Goal: Transaction & Acquisition: Book appointment/travel/reservation

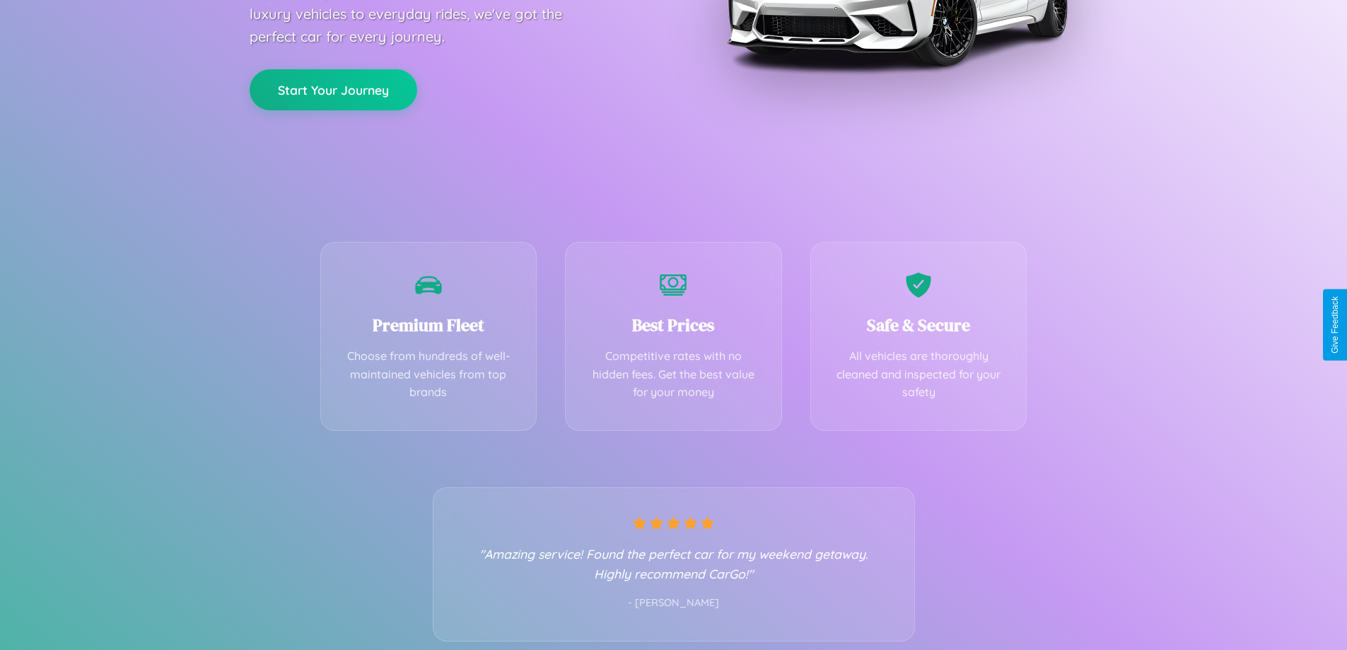
scroll to position [279, 0]
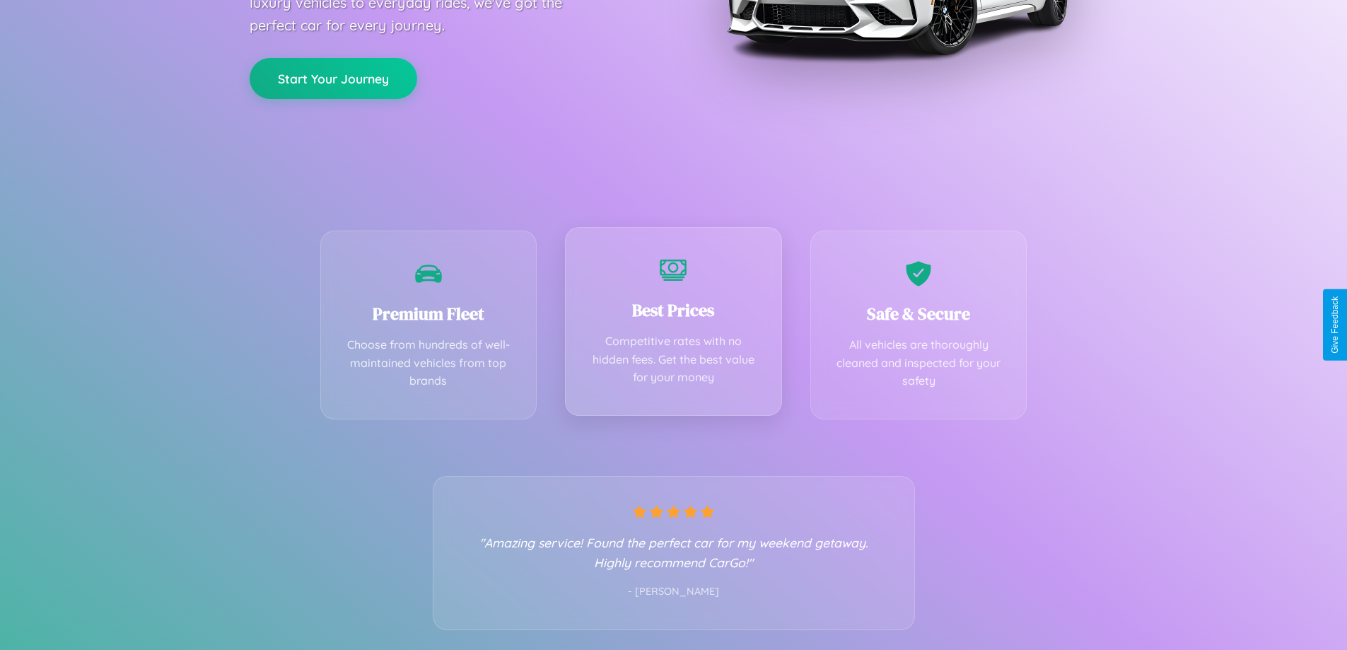
click at [673, 325] on div "Best Prices Competitive rates with no hidden fees. Get the best value for your …" at bounding box center [673, 321] width 217 height 189
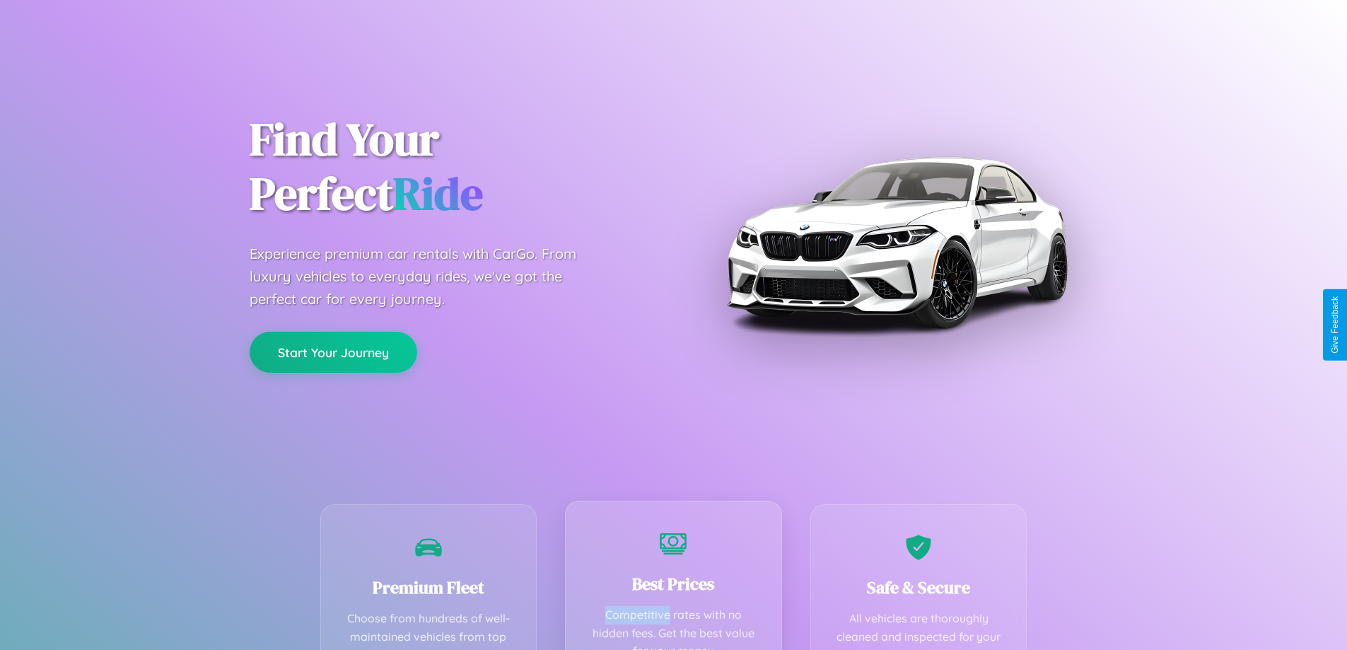
scroll to position [0, 0]
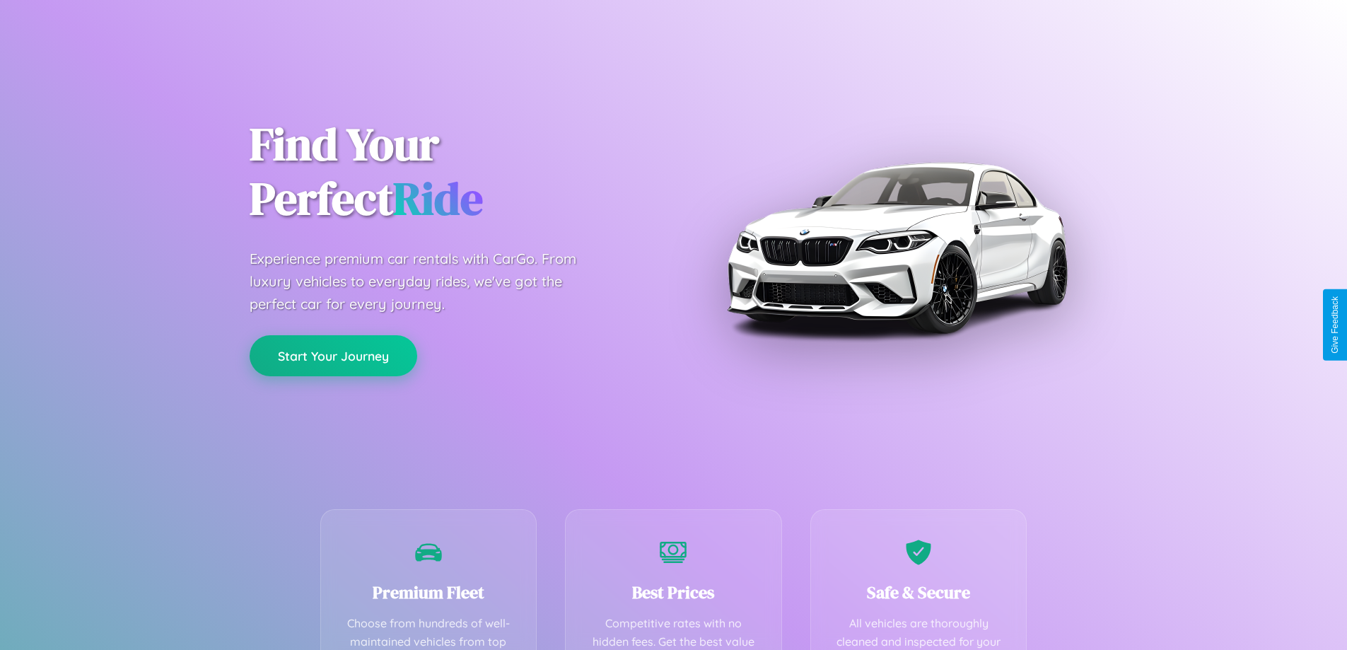
click at [333, 356] on button "Start Your Journey" at bounding box center [334, 355] width 168 height 41
click at [333, 355] on button "Start Your Journey" at bounding box center [334, 355] width 168 height 41
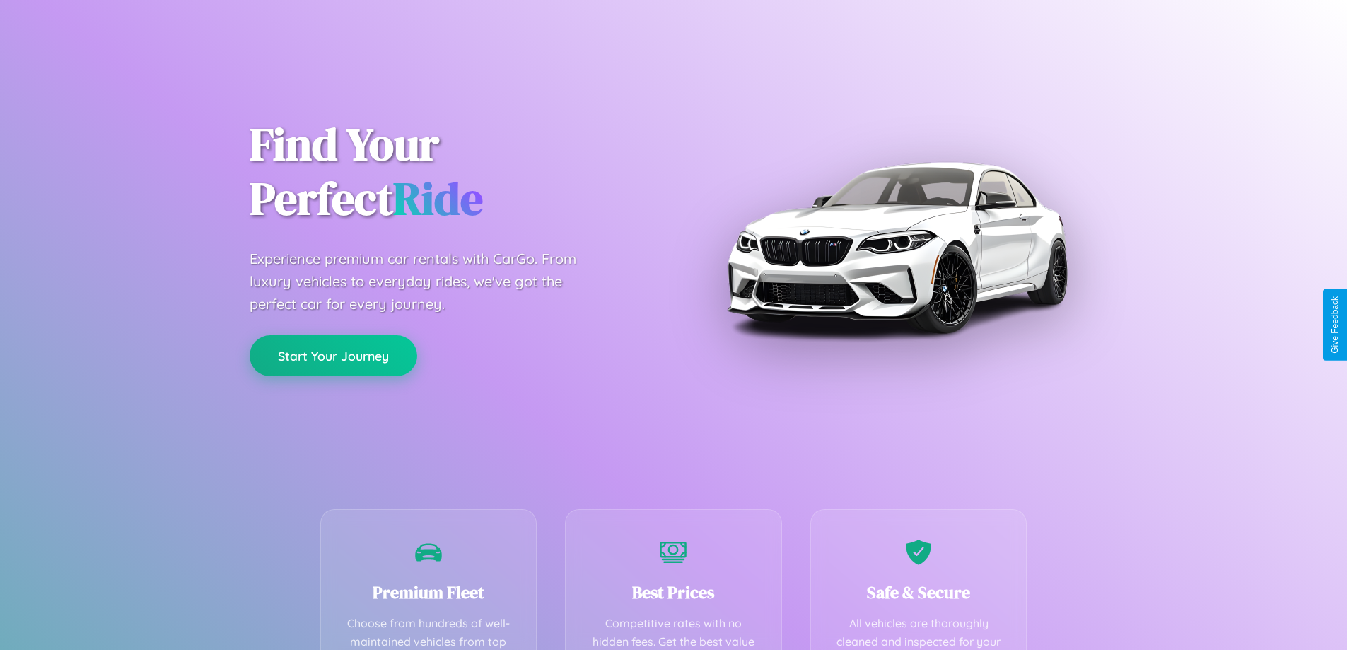
click at [333, 355] on button "Start Your Journey" at bounding box center [334, 355] width 168 height 41
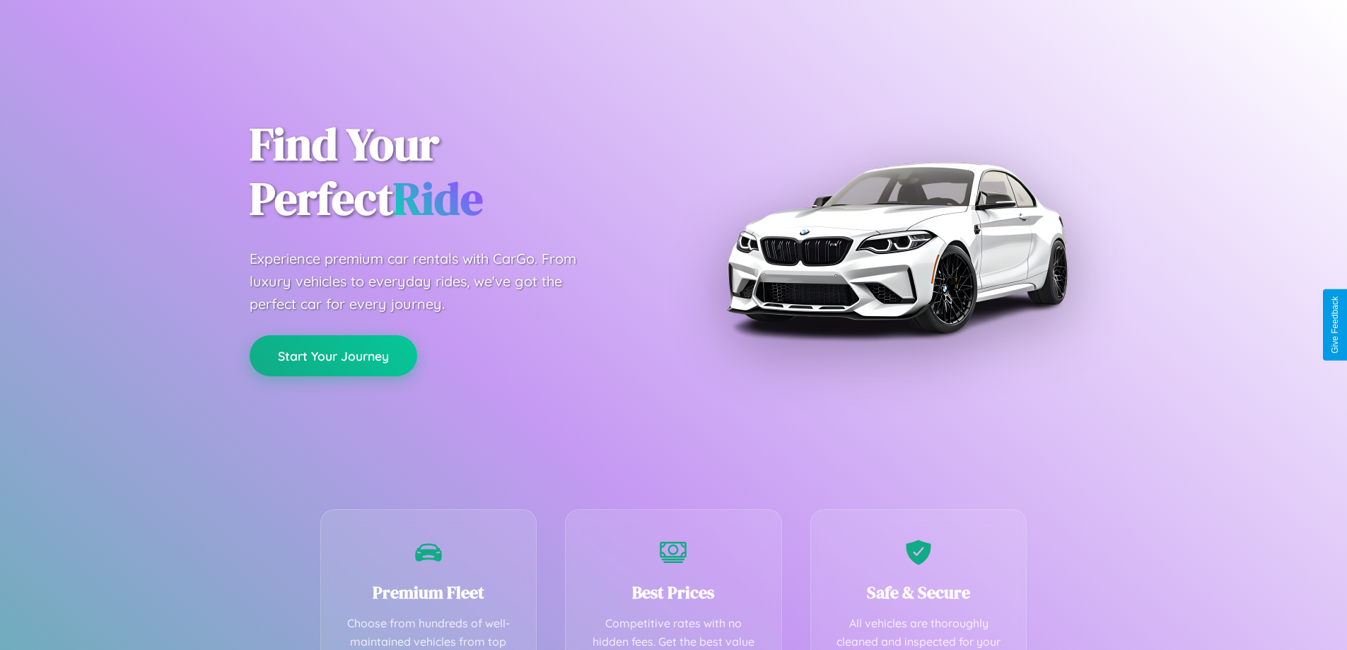
click at [333, 355] on button "Start Your Journey" at bounding box center [334, 355] width 168 height 41
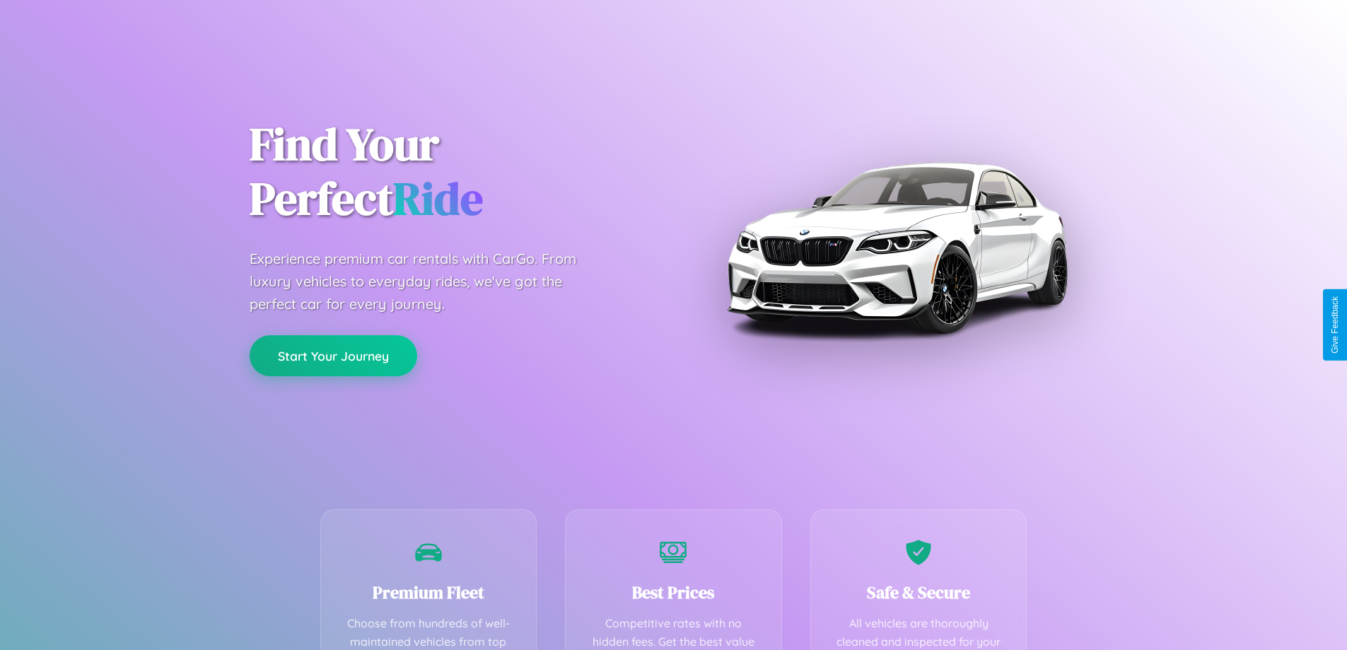
click at [333, 355] on button "Start Your Journey" at bounding box center [334, 355] width 168 height 41
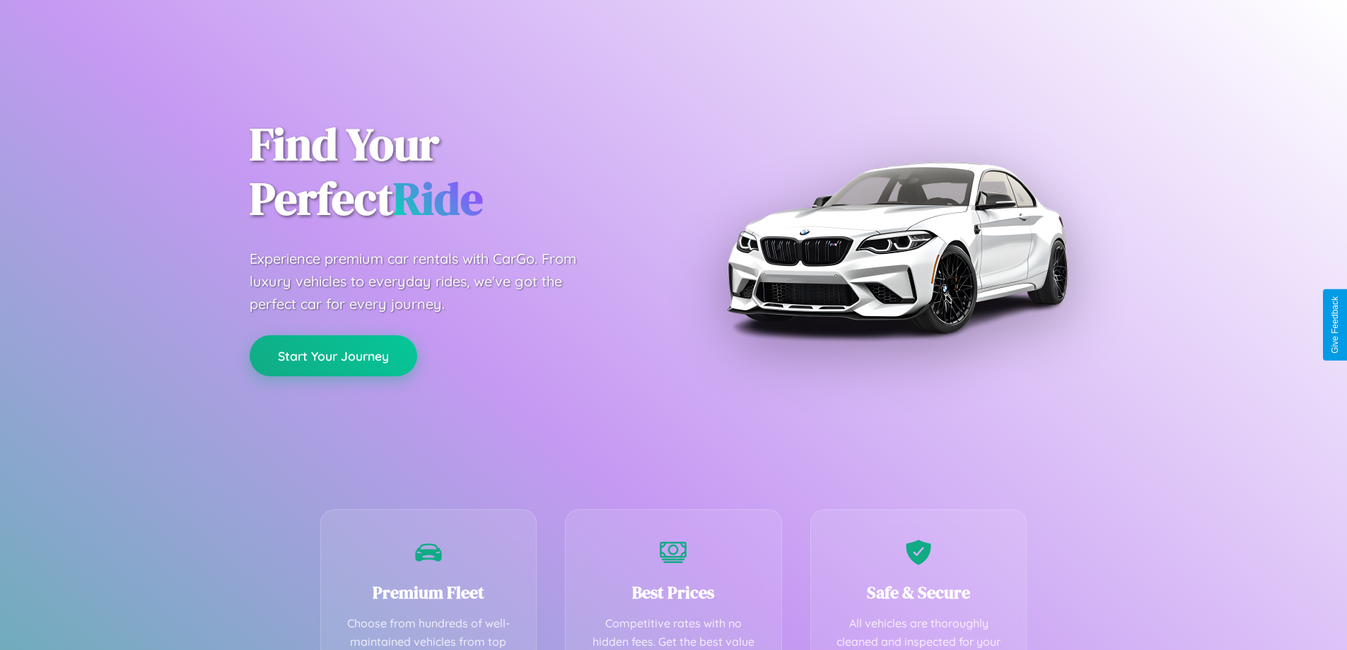
click at [333, 355] on button "Start Your Journey" at bounding box center [334, 355] width 168 height 41
